Goal: Information Seeking & Learning: Learn about a topic

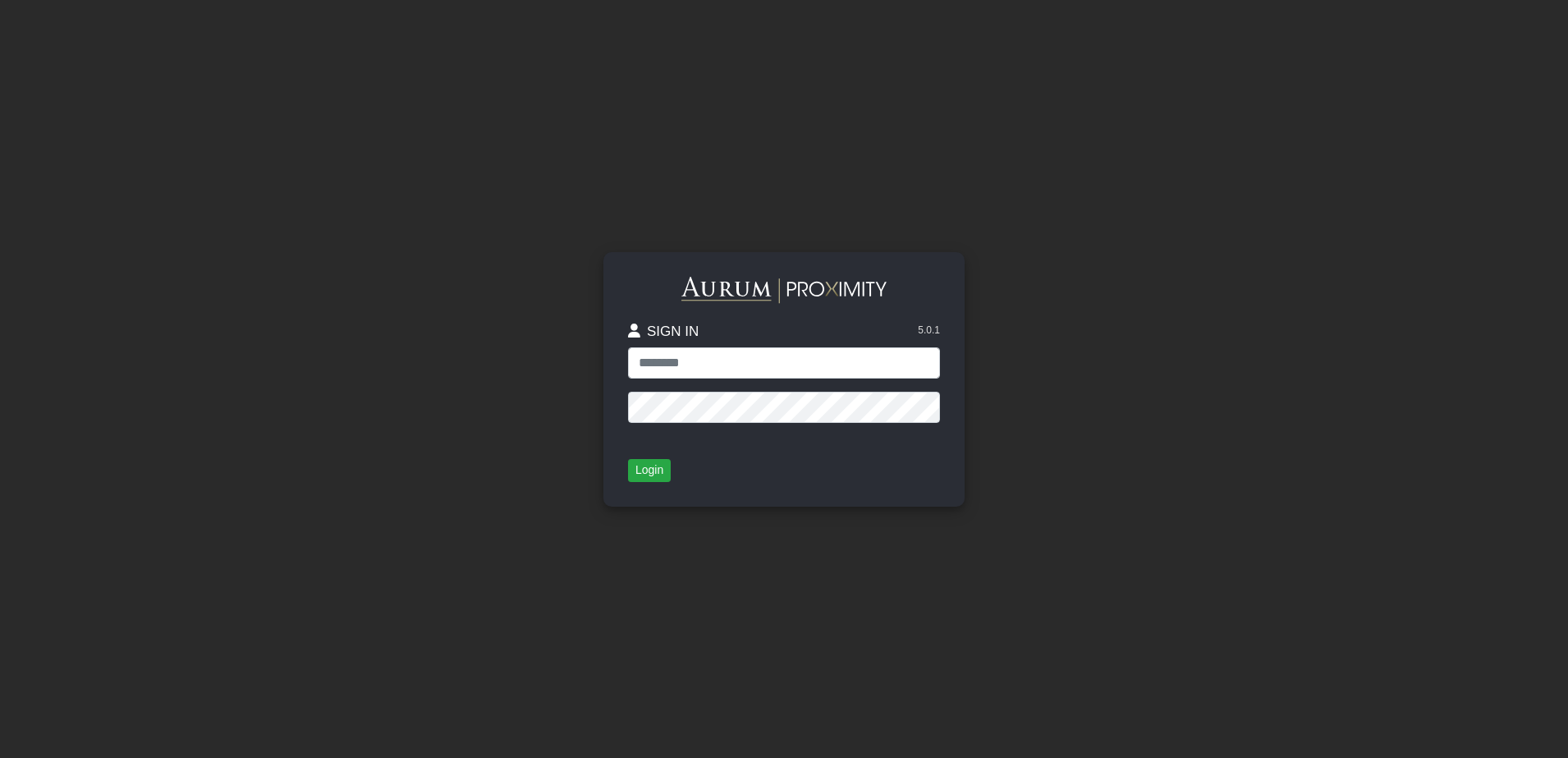
type input "**********"
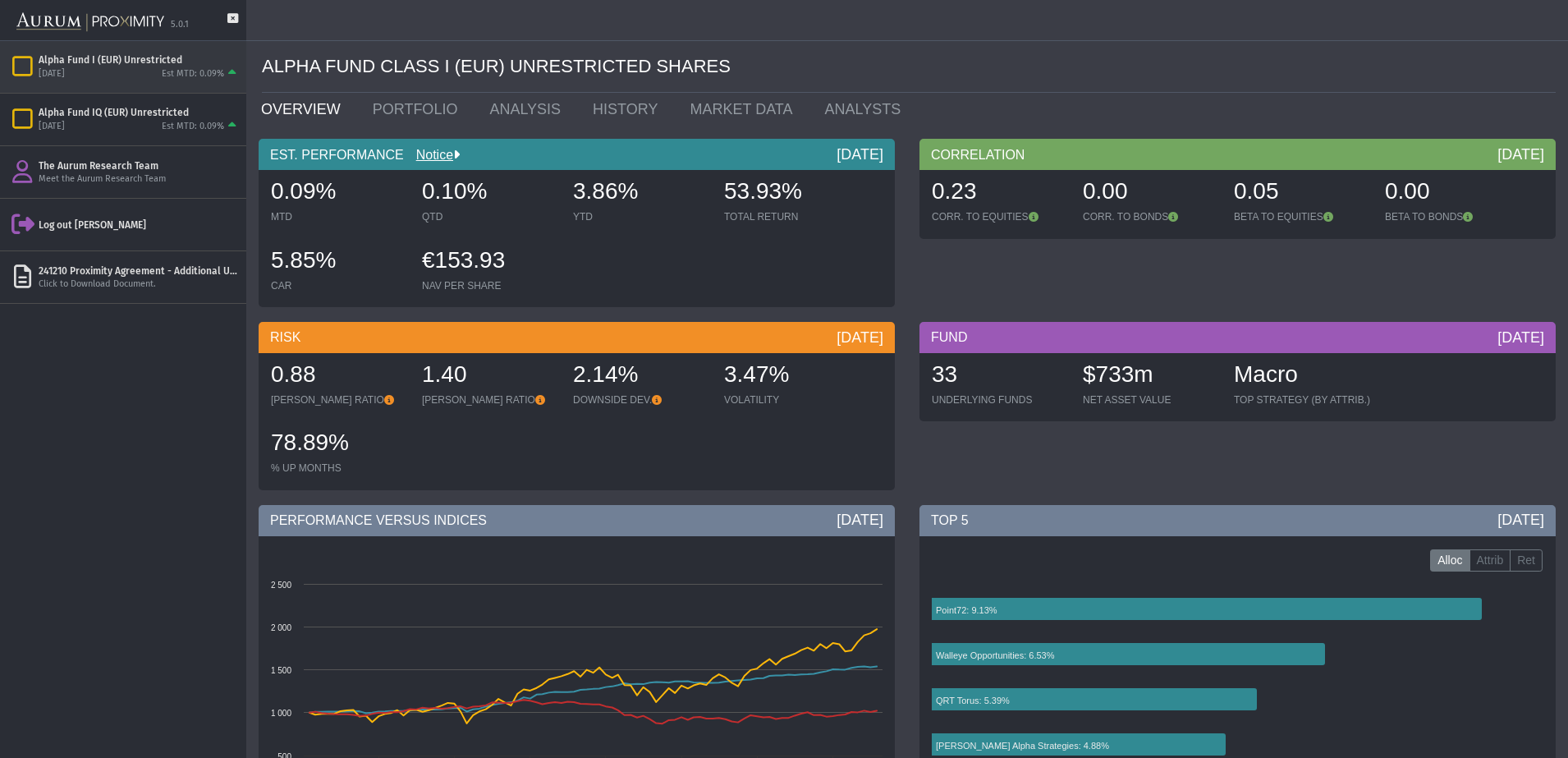
click at [154, 75] on div "[DATE] Est MTD: 0.09%" at bounding box center [139, 74] width 201 height 15
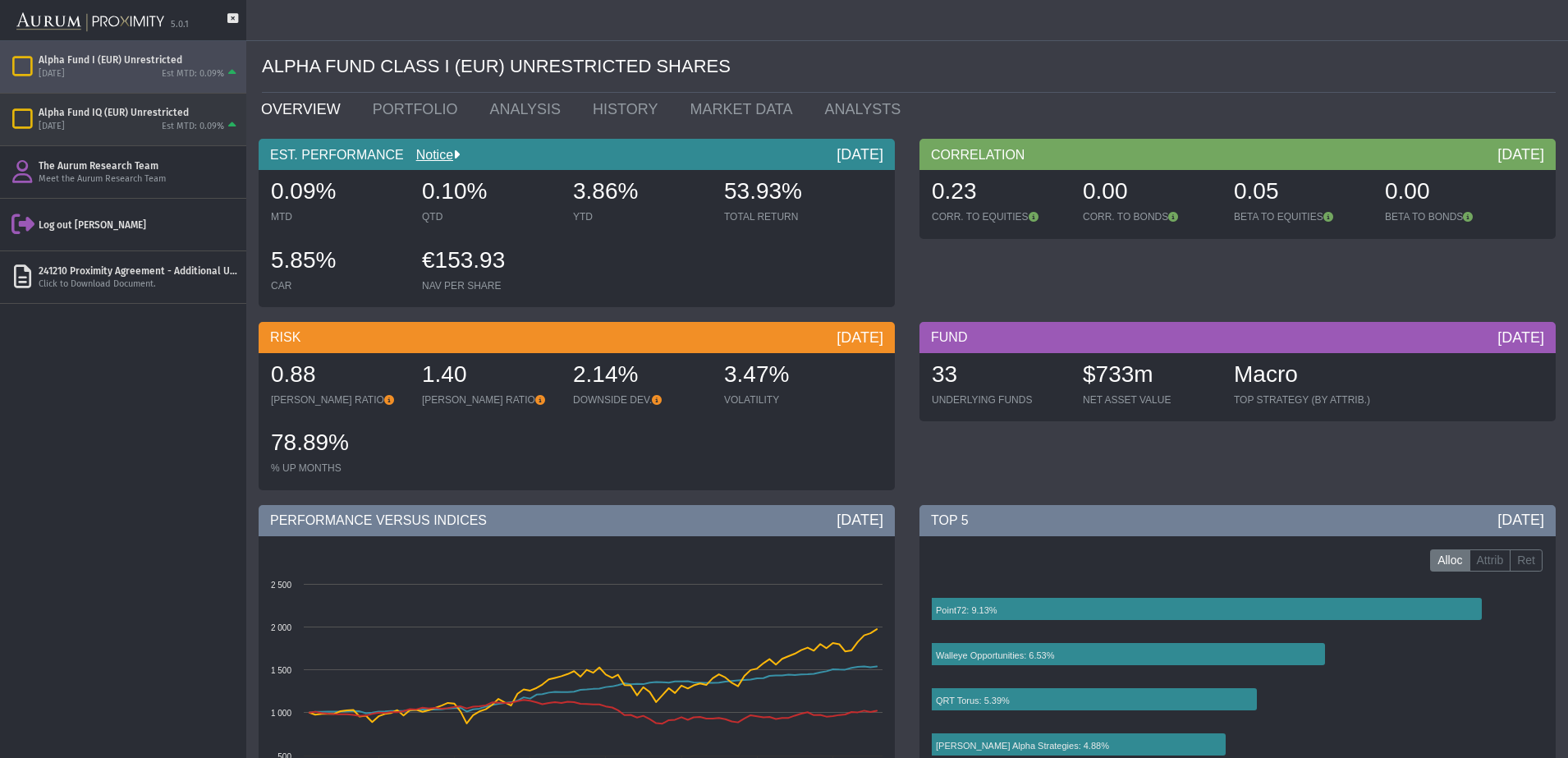
click at [153, 106] on div "Alpha Fund IQ (EUR) Unrestricted" at bounding box center [139, 112] width 201 height 13
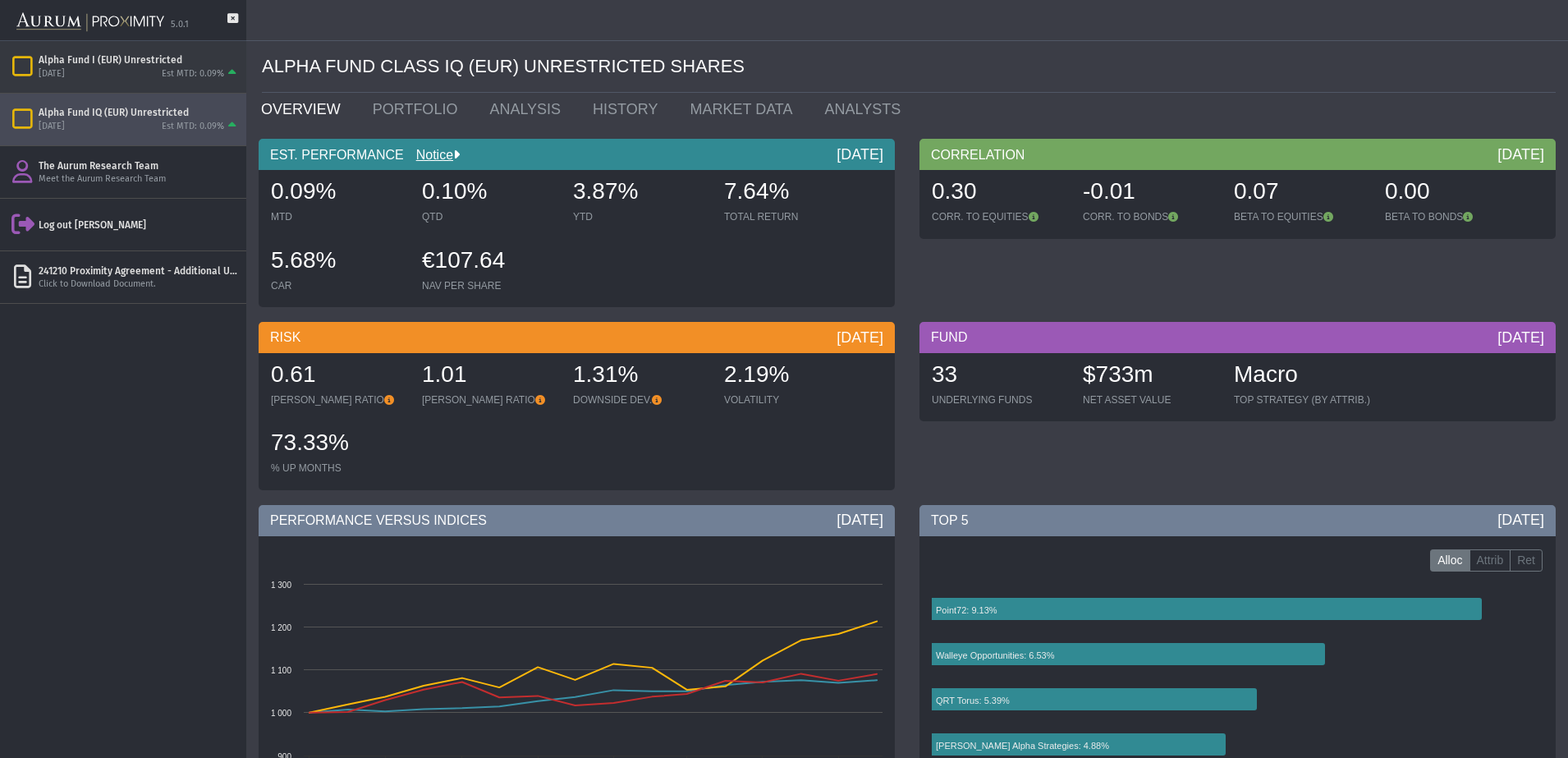
click at [118, 56] on div "Alpha Fund I (EUR) Unrestricted" at bounding box center [139, 60] width 201 height 13
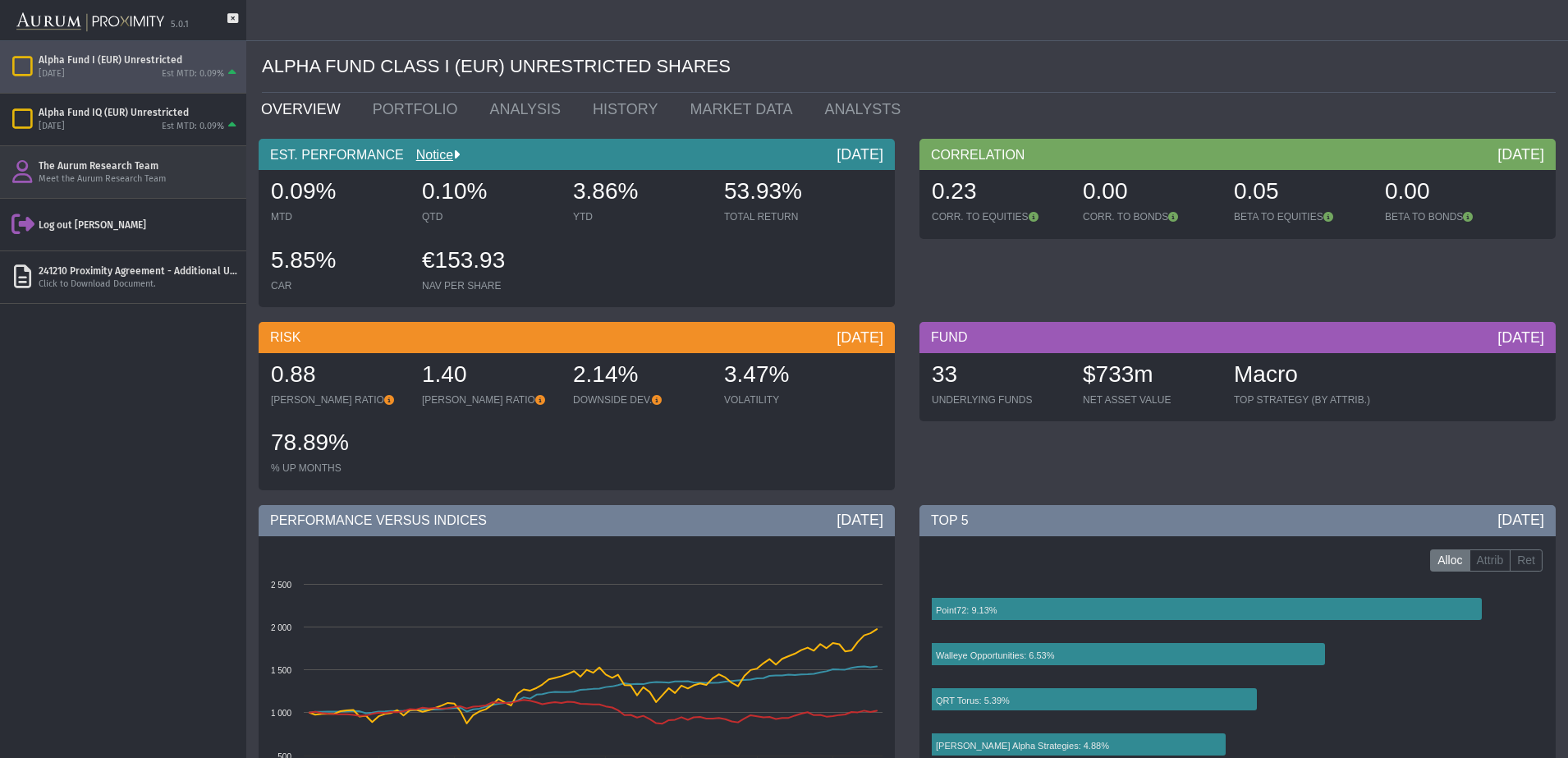
click at [134, 151] on div "The Aurum Research Team Meet the Aurum Research Team" at bounding box center [123, 172] width 247 height 52
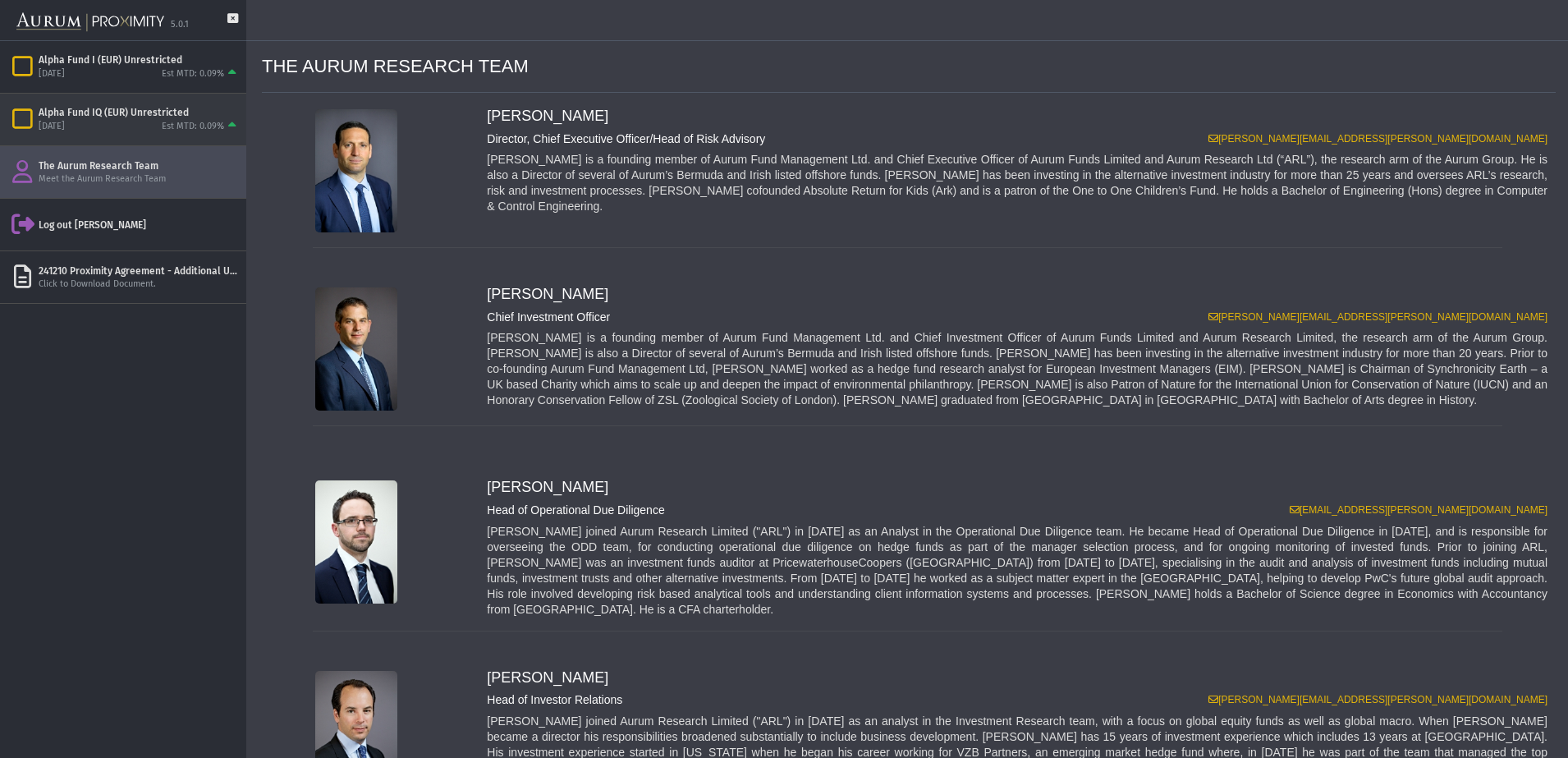
click at [121, 133] on div "[DATE] Est MTD: 0.09%" at bounding box center [139, 126] width 201 height 15
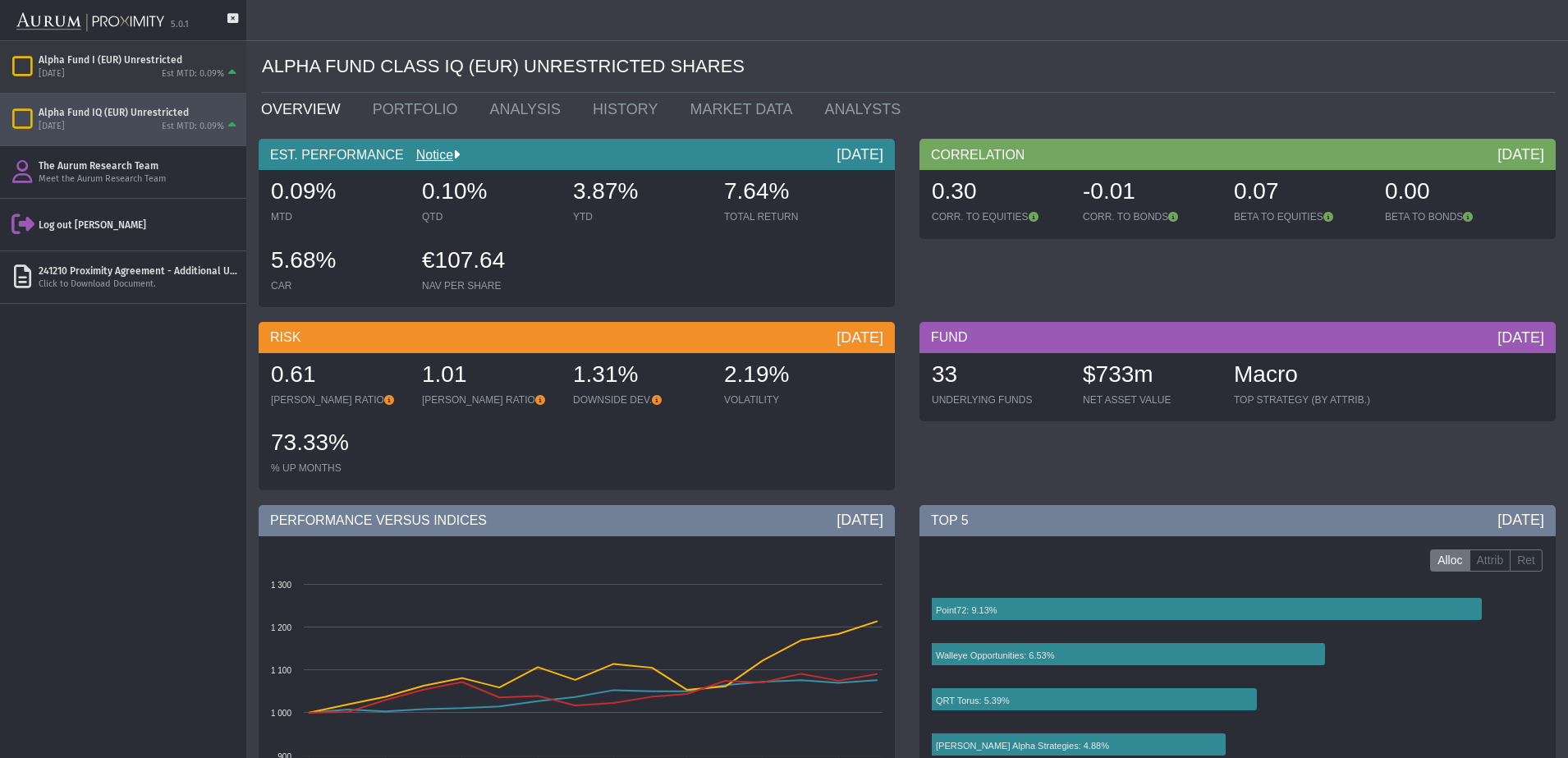
click at [65, 69] on div "[DATE]" at bounding box center [52, 75] width 27 height 12
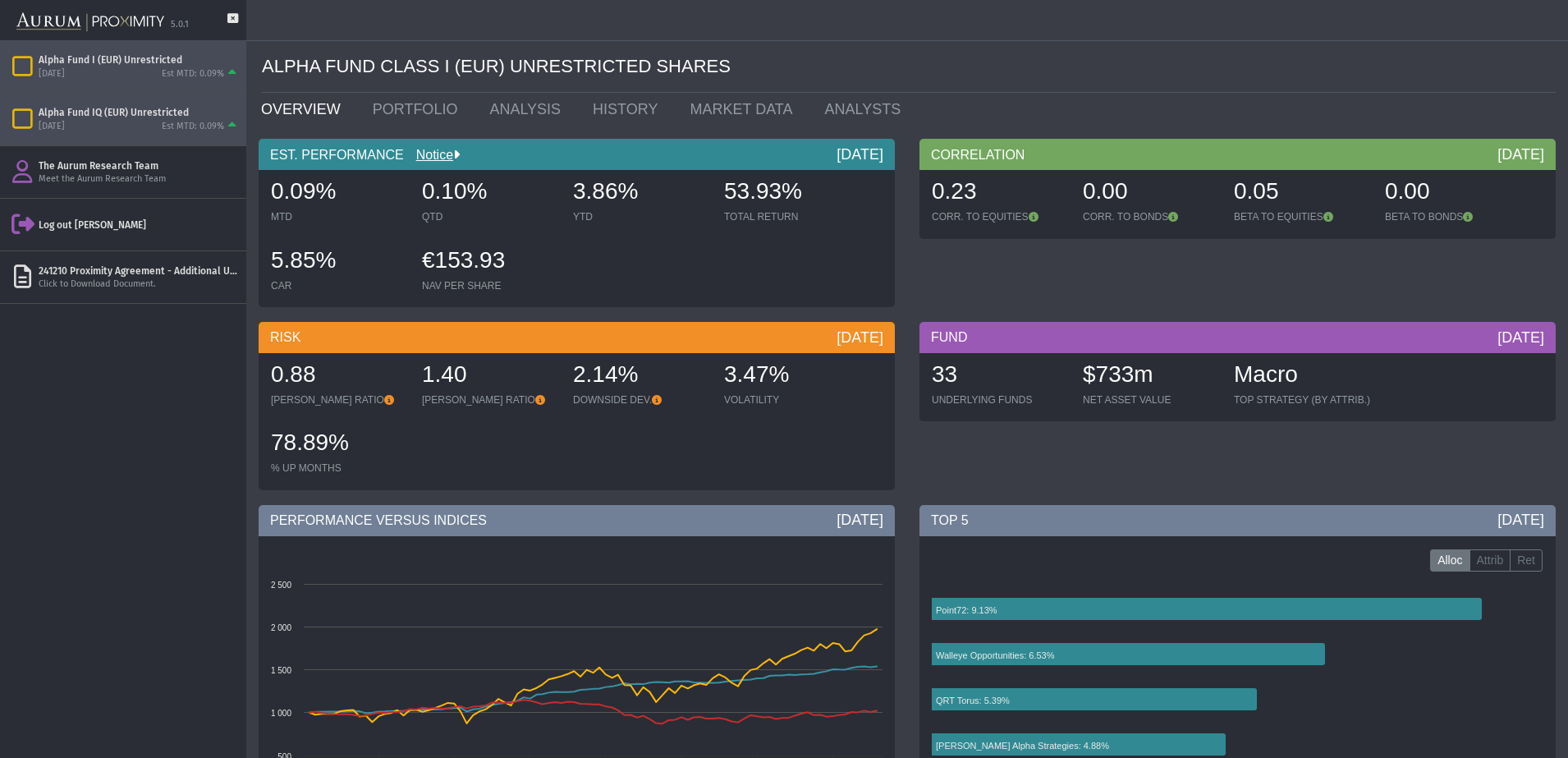
click at [65, 126] on div "[DATE]" at bounding box center [52, 127] width 27 height 12
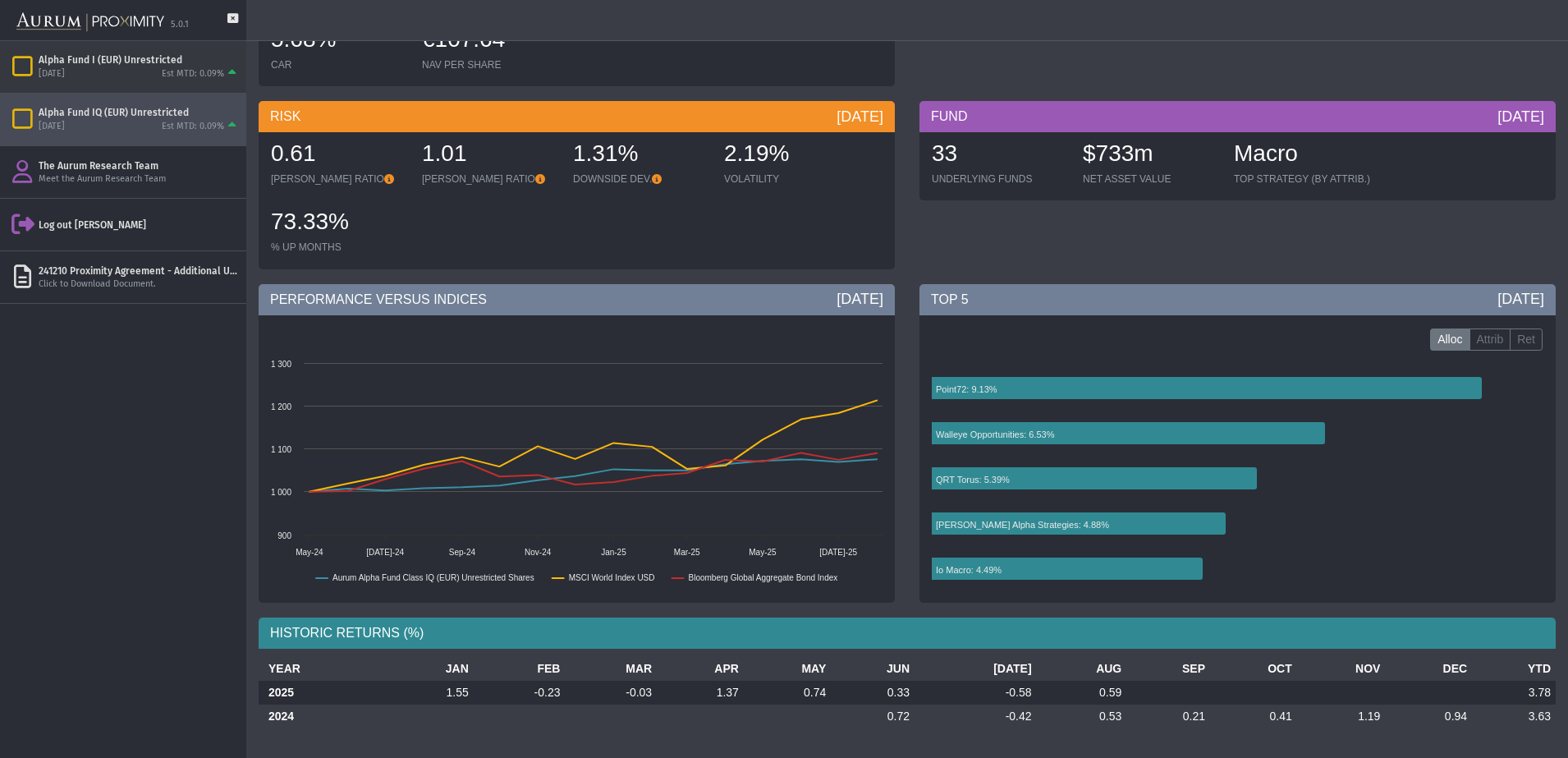
scroll to position [118, 0]
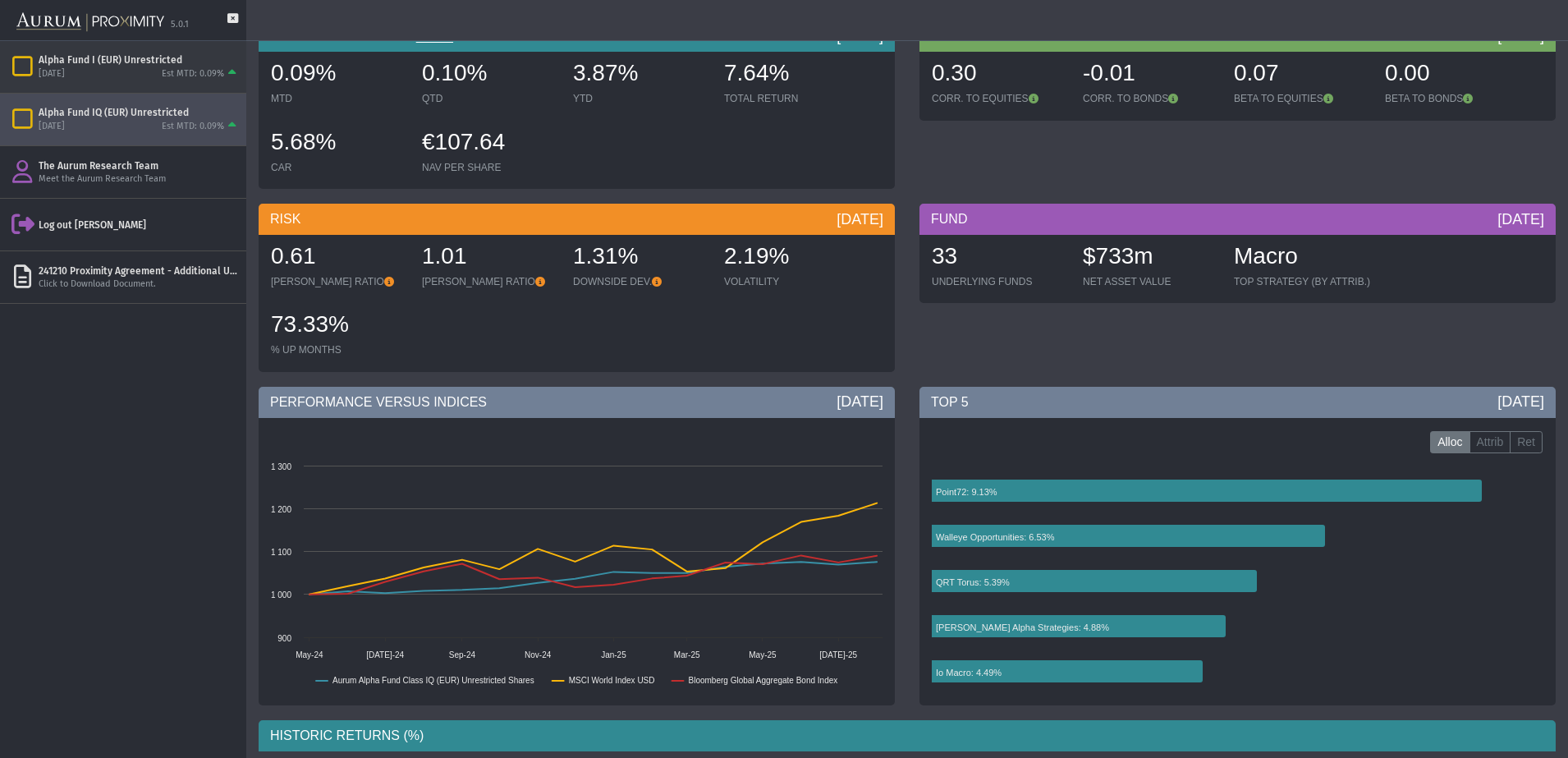
click at [53, 65] on div "Alpha Fund I (EUR) Unrestricted" at bounding box center [139, 60] width 201 height 13
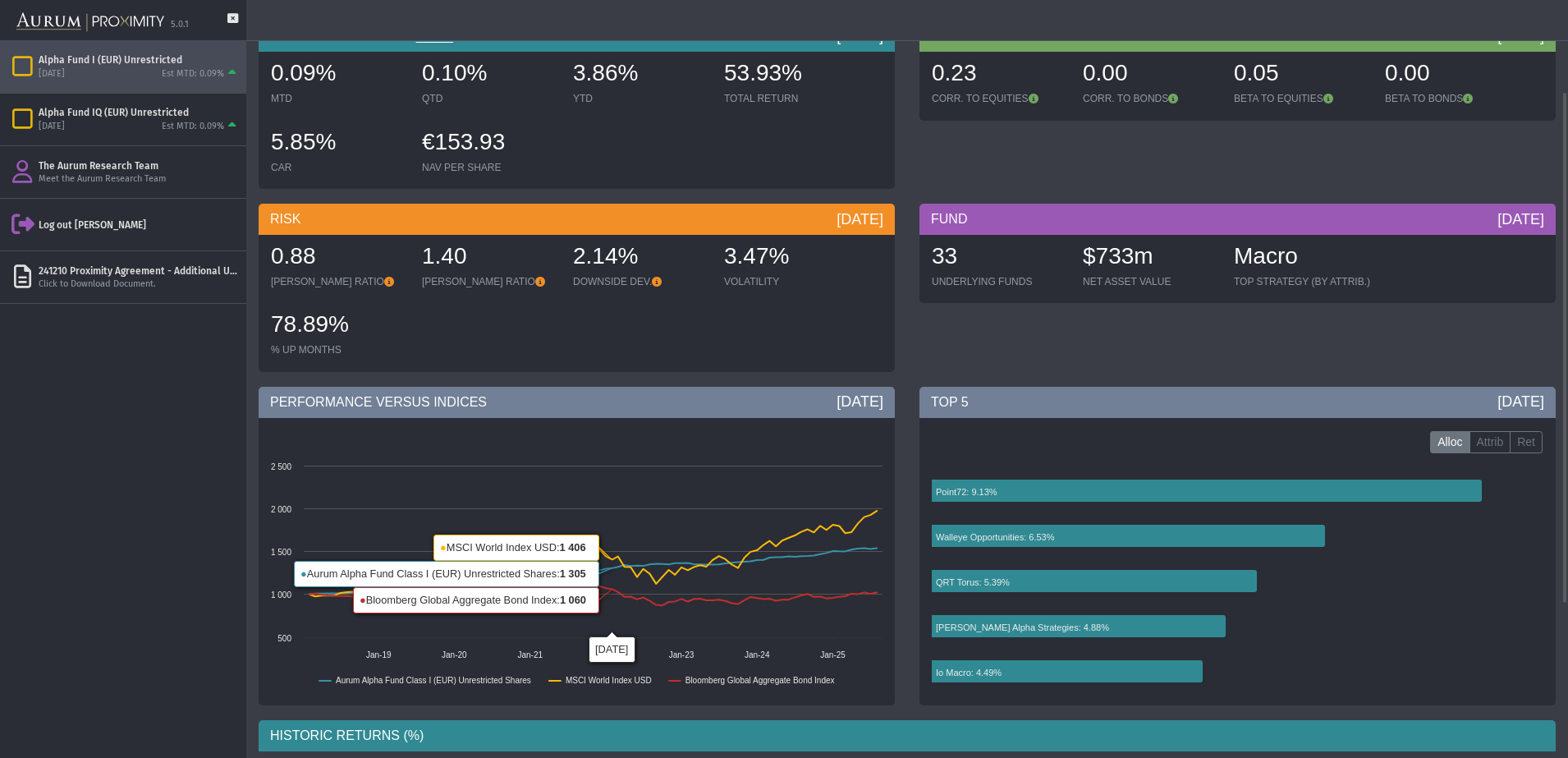
scroll to position [16, 0]
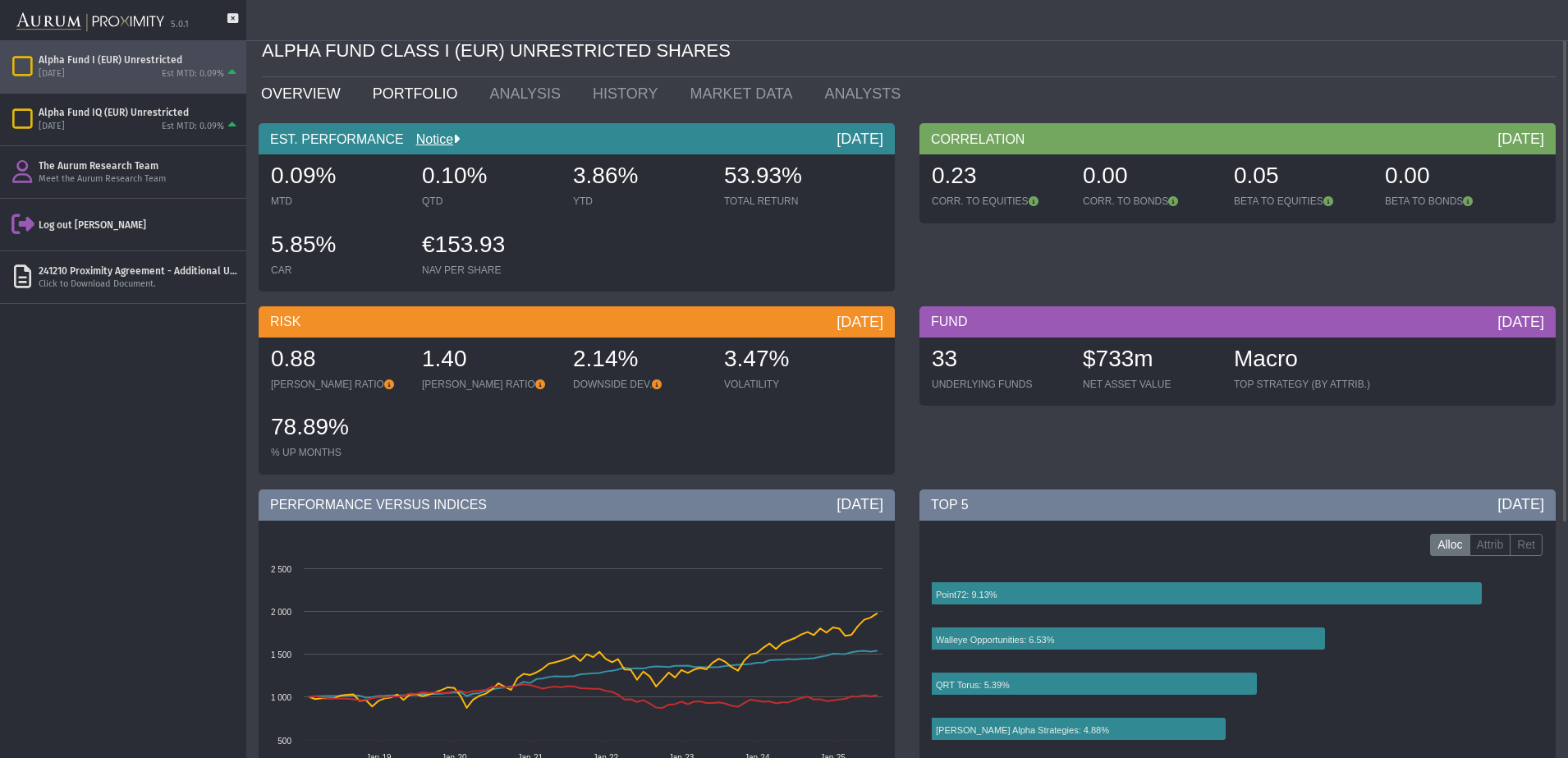
click at [396, 83] on link "PORTFOLIO" at bounding box center [419, 94] width 118 height 33
